Goal: Register for event/course

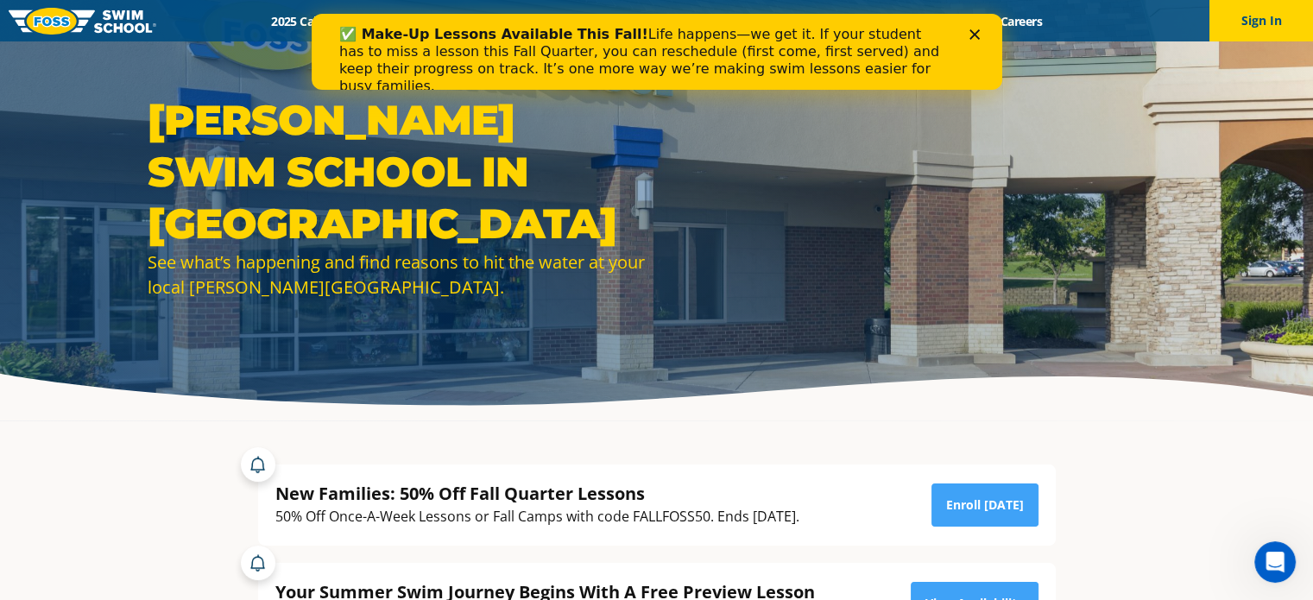
click at [982, 31] on div "Close" at bounding box center [977, 34] width 17 height 10
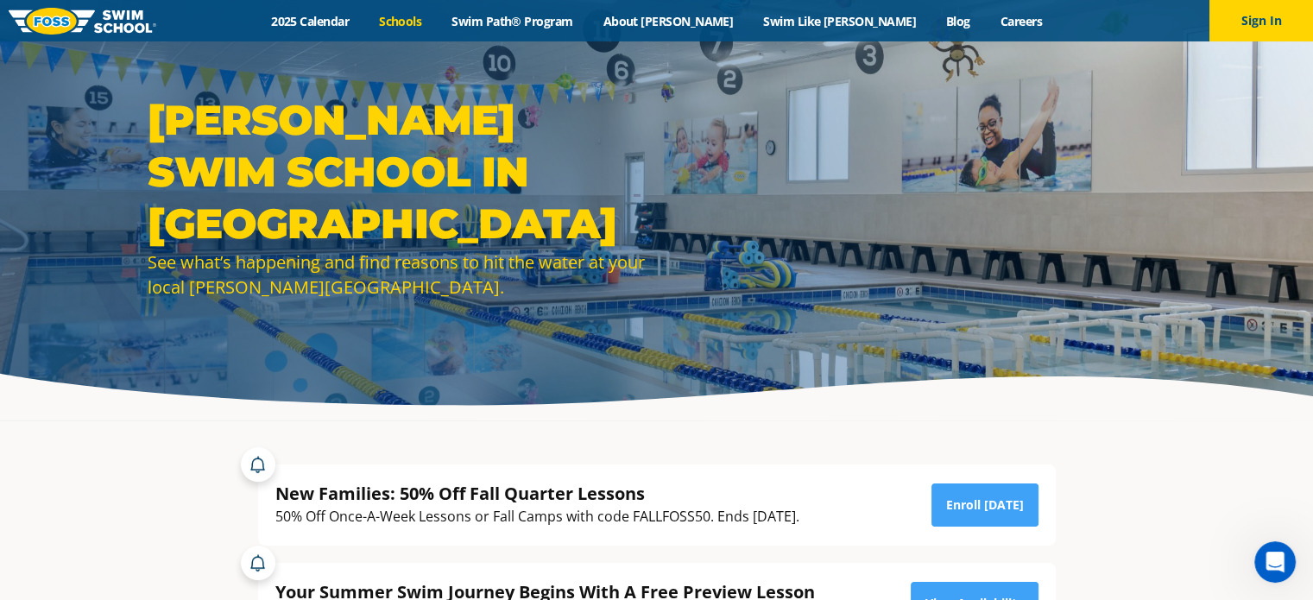
click at [437, 23] on link "Schools" at bounding box center [400, 21] width 73 height 16
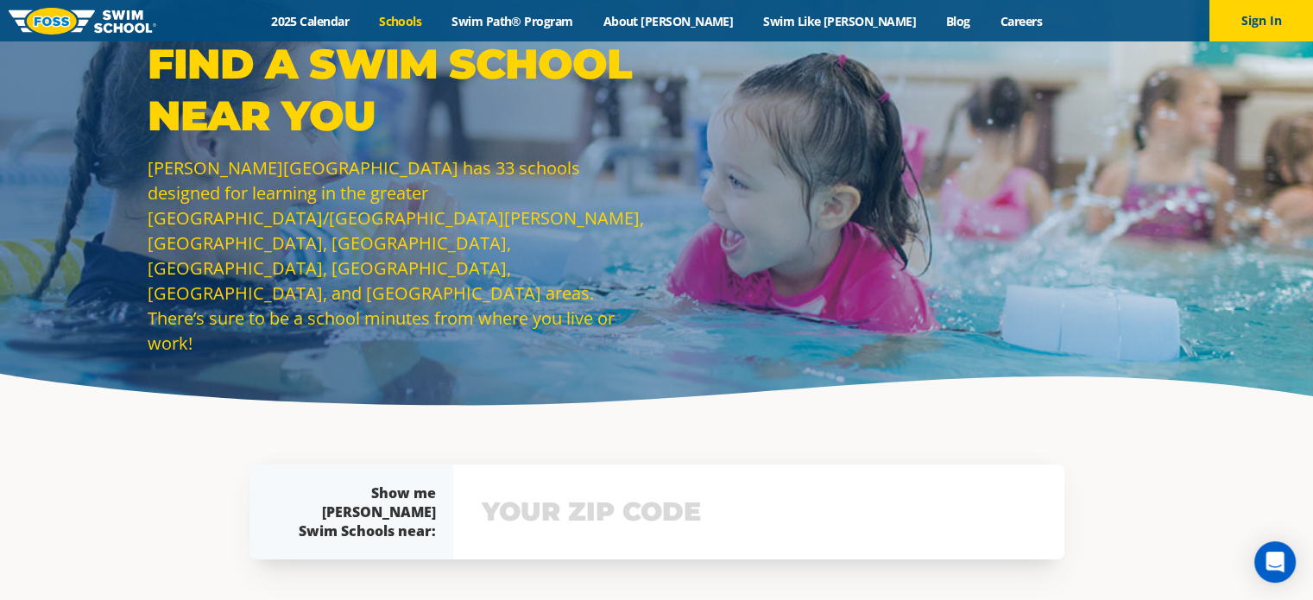
click at [437, 22] on link "Schools" at bounding box center [400, 21] width 73 height 16
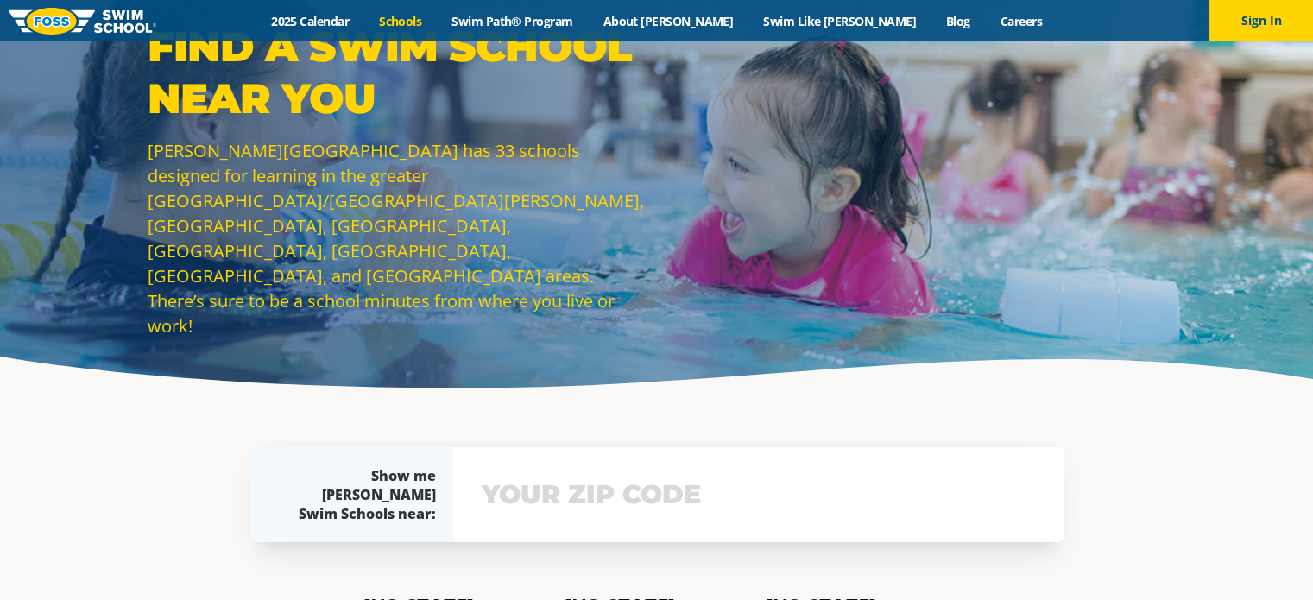
click at [614, 506] on input "text" at bounding box center [758, 495] width 563 height 50
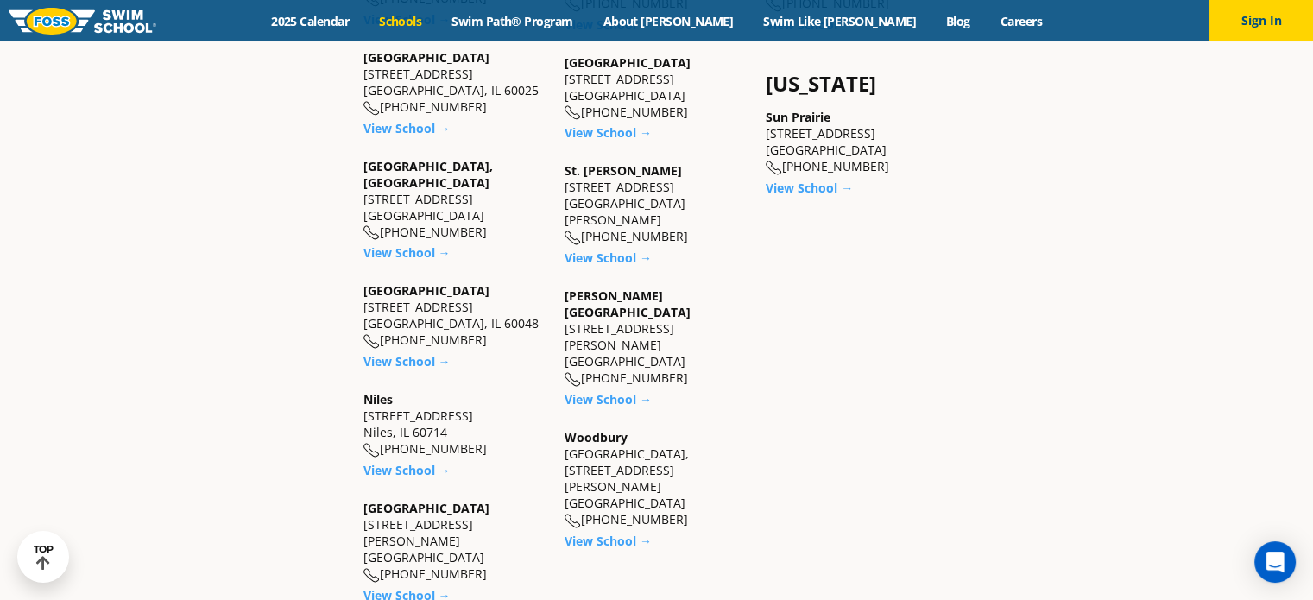
scroll to position [1520, 0]
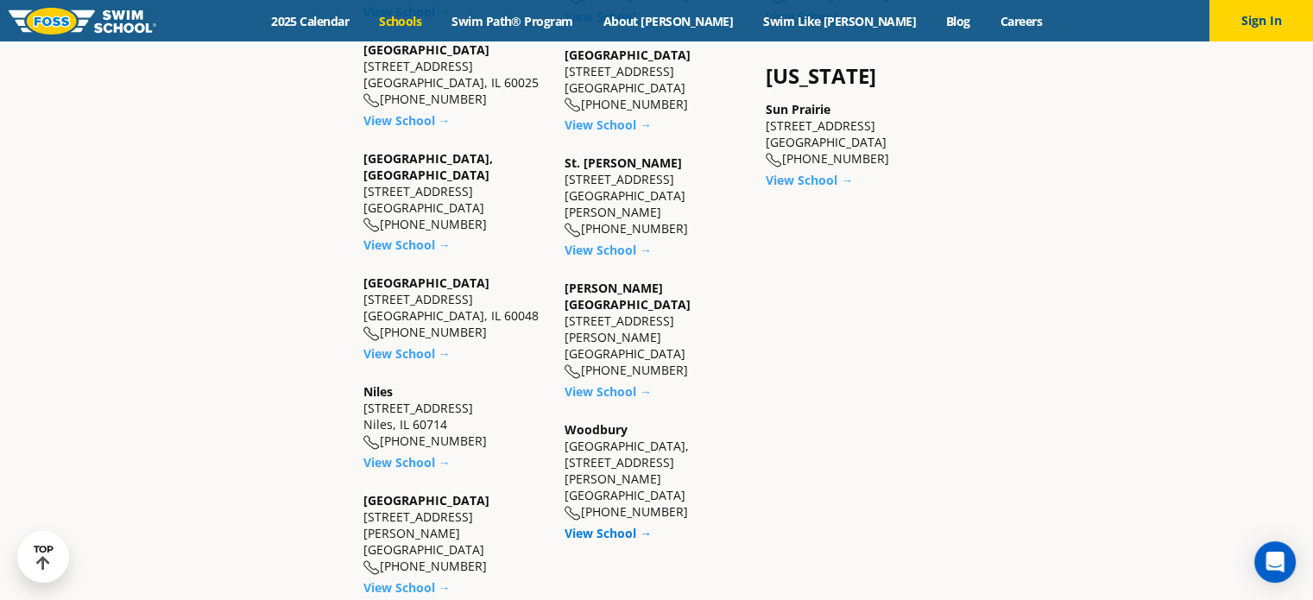
click at [621, 525] on link "View School →" at bounding box center [608, 533] width 87 height 16
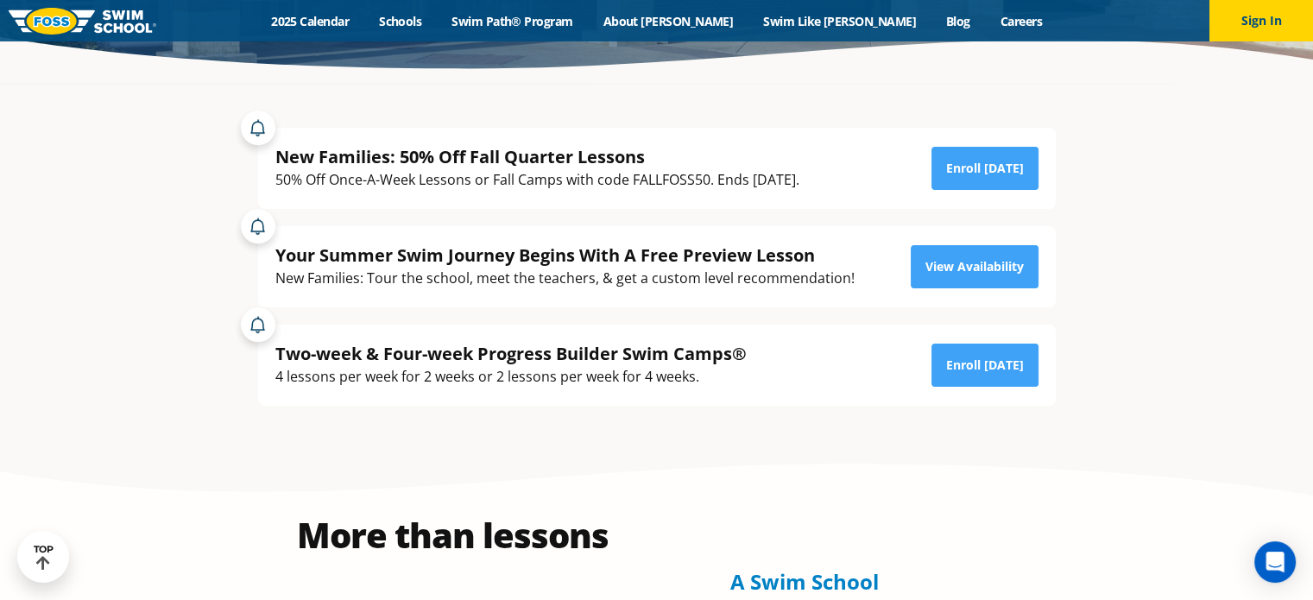
scroll to position [328, 0]
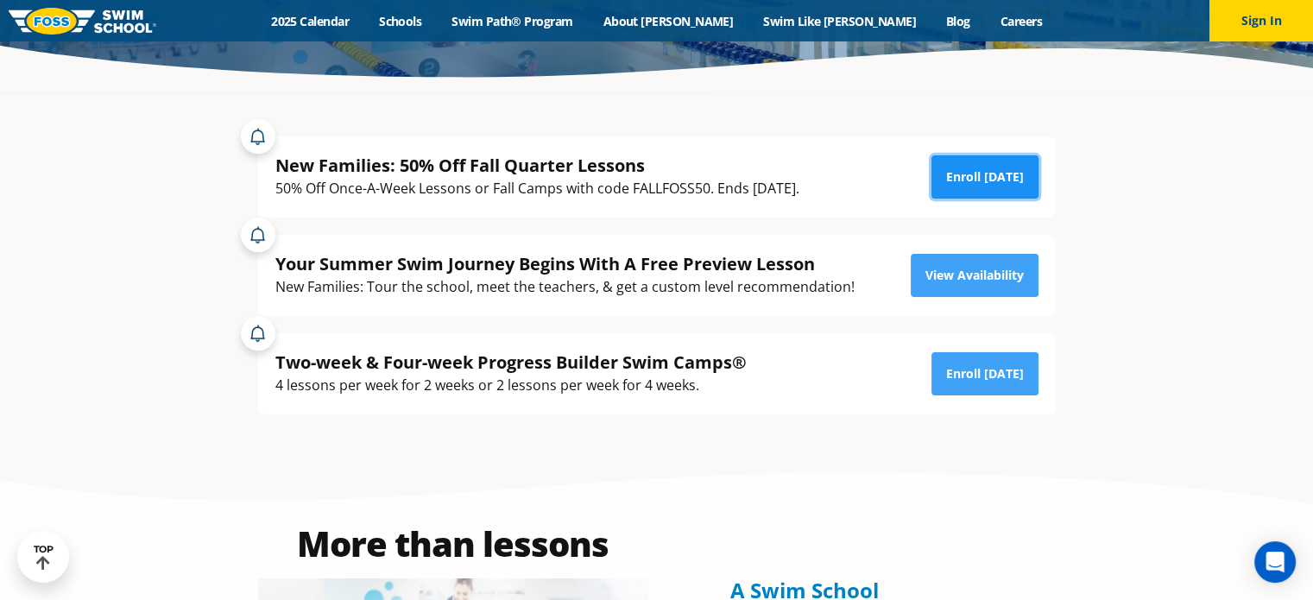
click at [964, 175] on link "Enroll Today" at bounding box center [985, 176] width 107 height 43
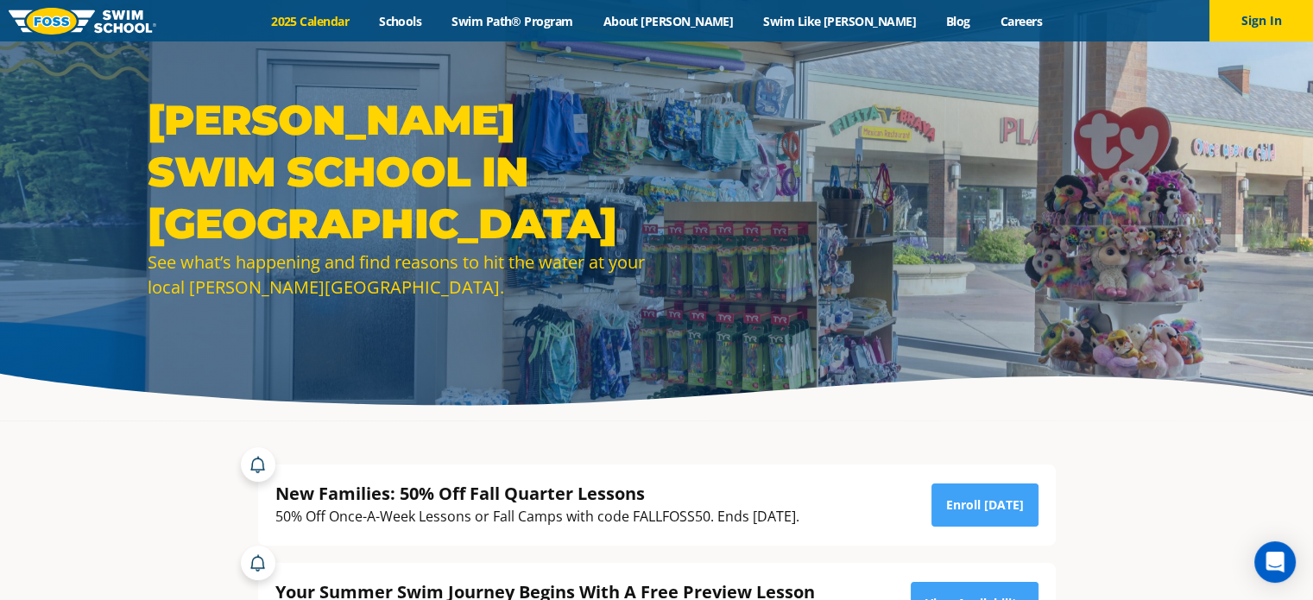
click at [364, 23] on link "2025 Calendar" at bounding box center [310, 21] width 108 height 16
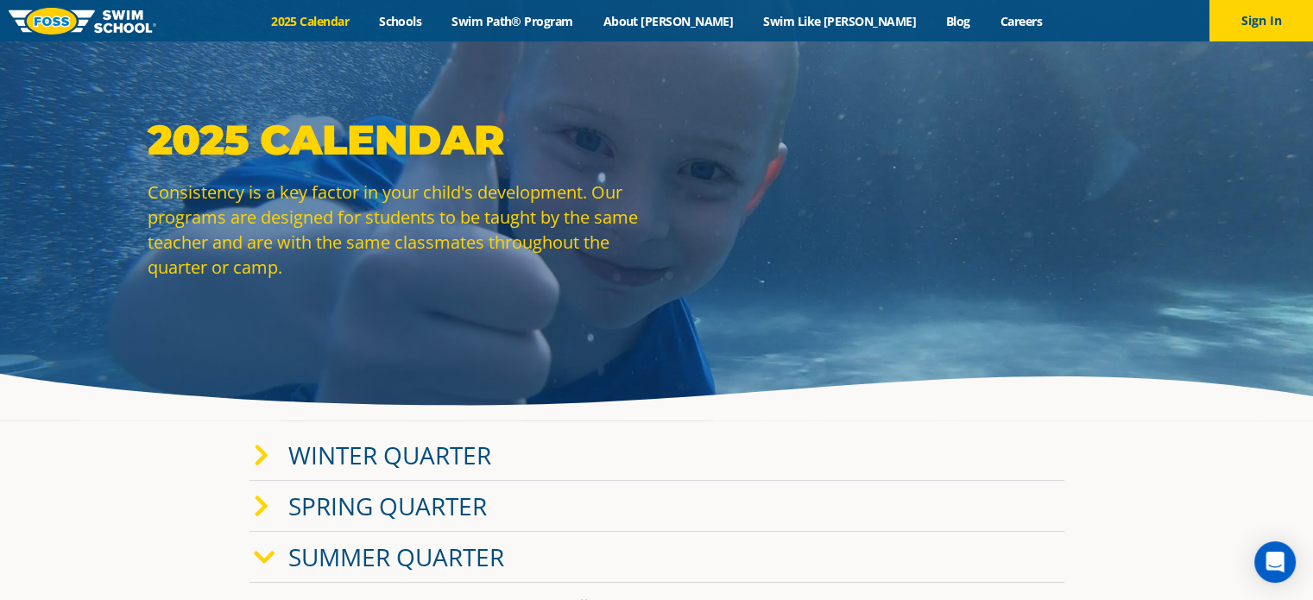
click at [428, 448] on link "Winter Quarter" at bounding box center [389, 455] width 203 height 33
